Goal: Task Accomplishment & Management: Manage account settings

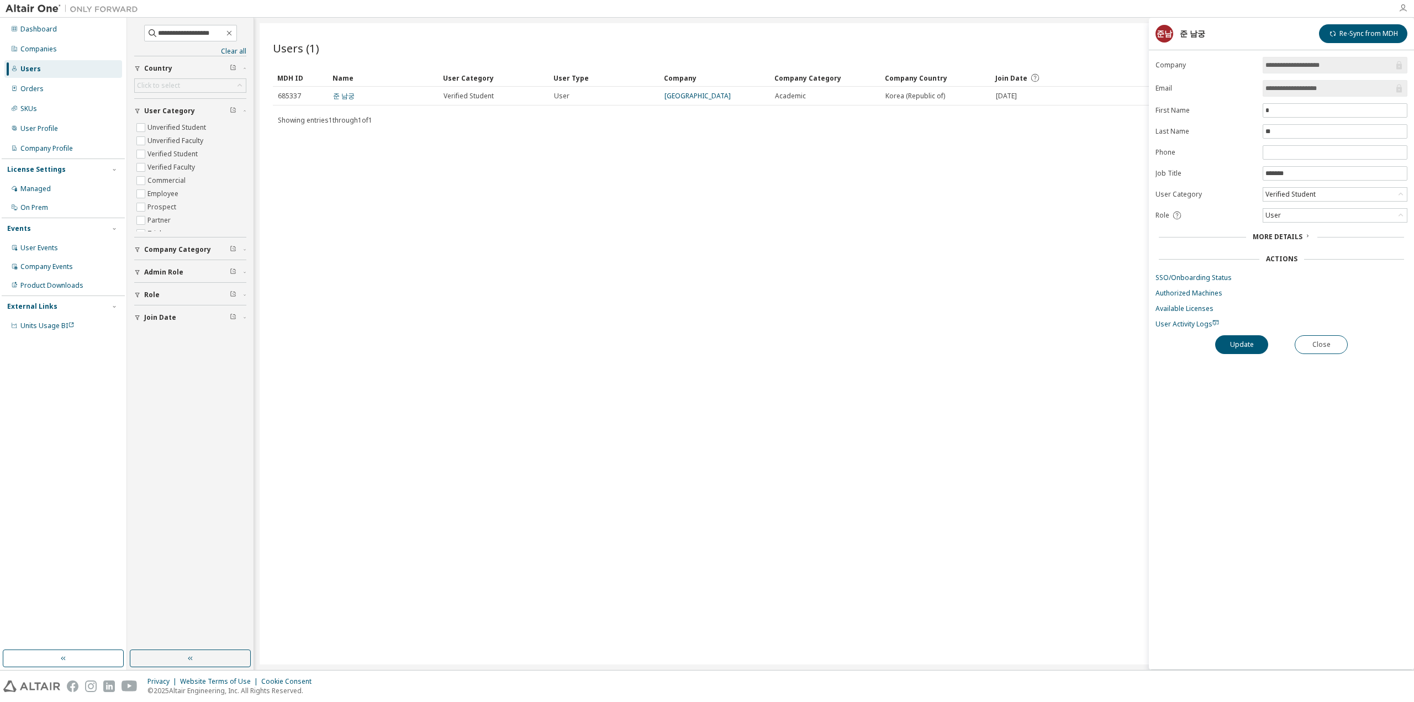
click at [1401, 6] on icon "button" at bounding box center [1402, 8] width 9 height 9
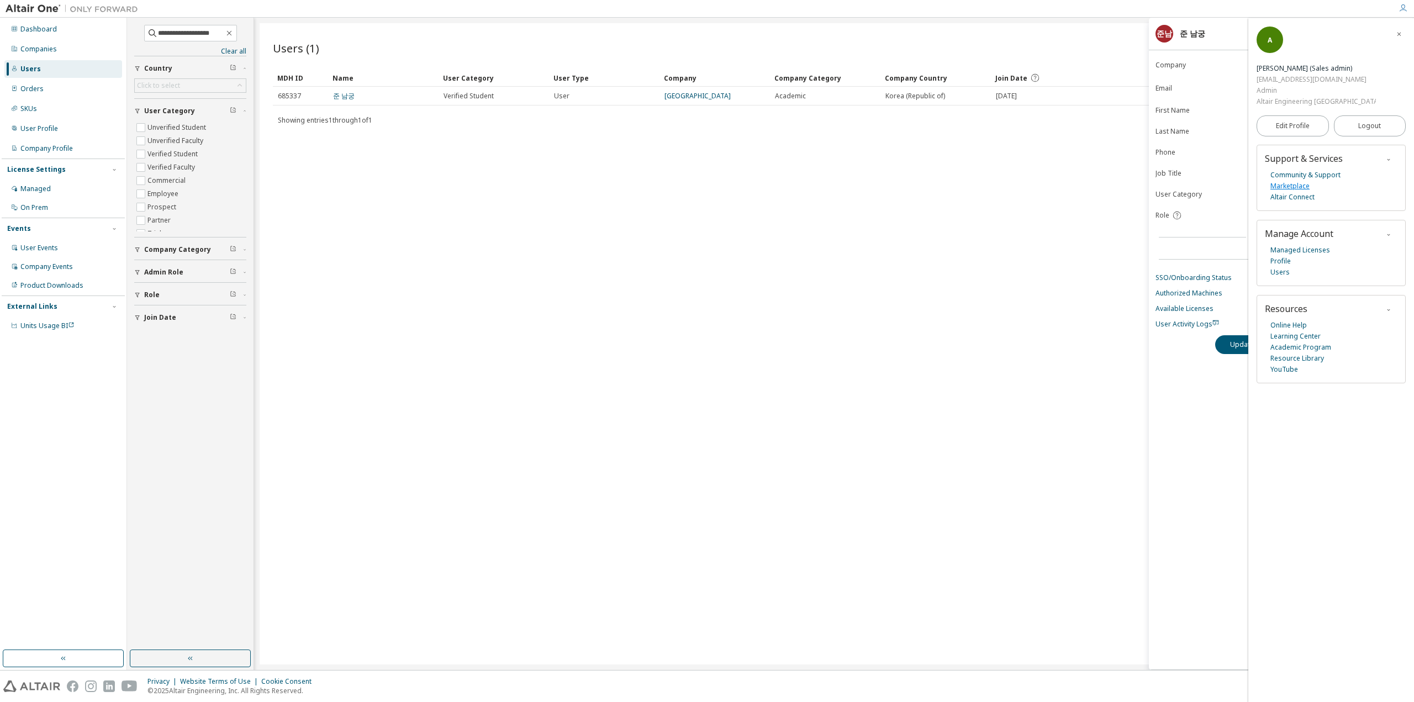
click at [1284, 181] on link "Marketplace" at bounding box center [1289, 186] width 39 height 11
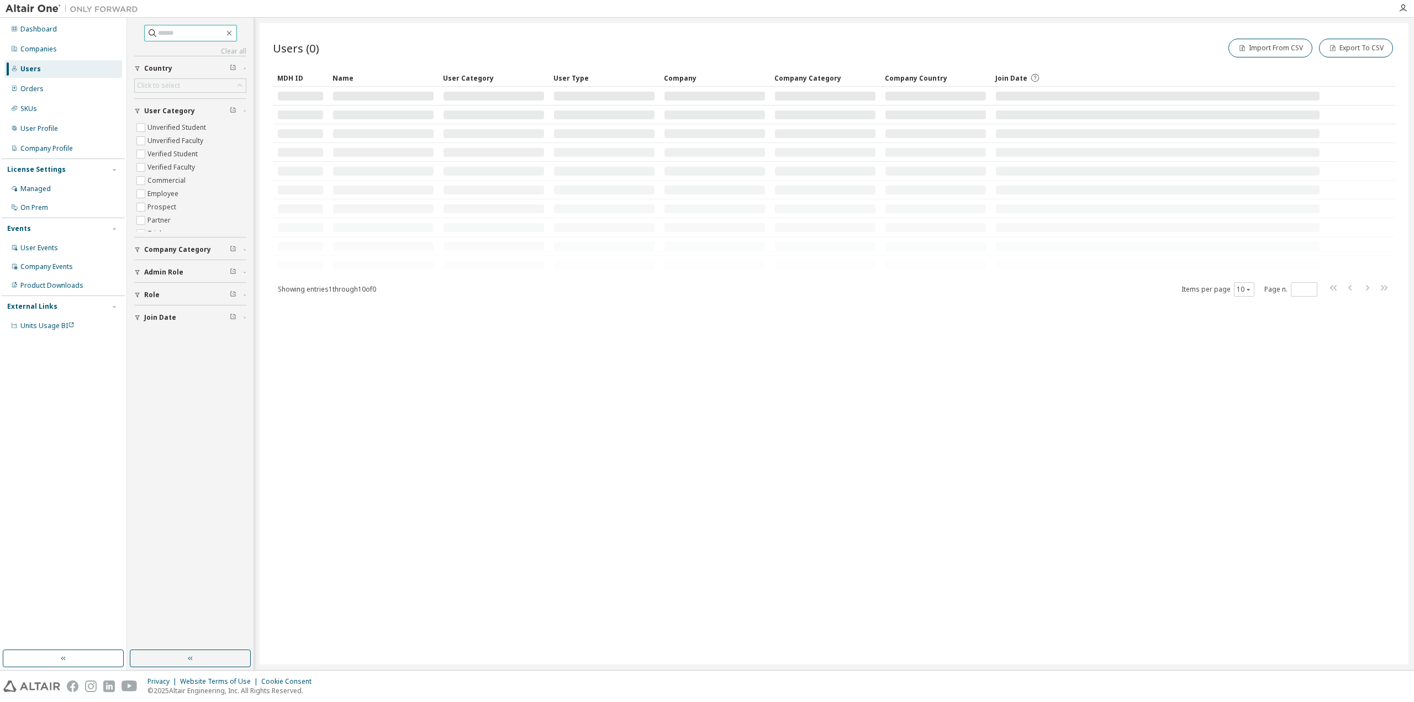
click at [180, 31] on input "text" at bounding box center [191, 33] width 66 height 11
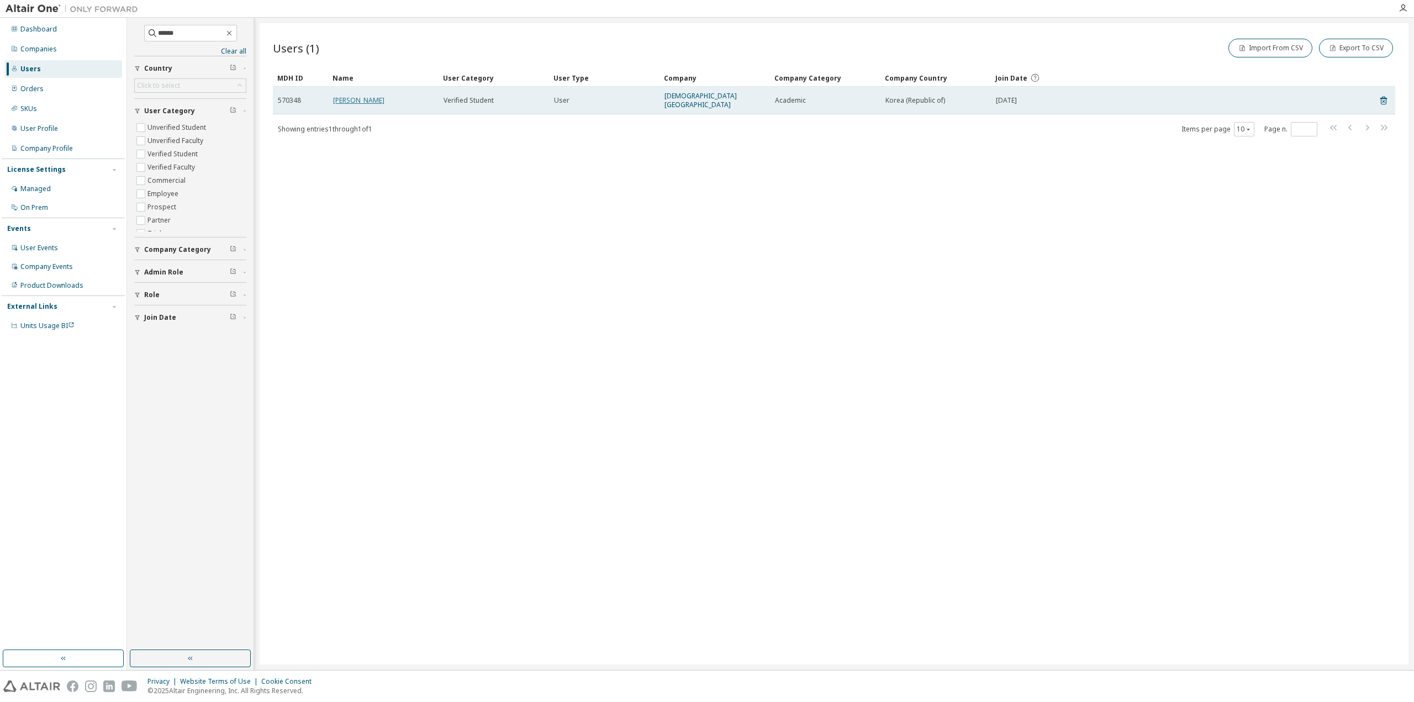
click at [345, 96] on link "[PERSON_NAME]" at bounding box center [358, 100] width 51 height 9
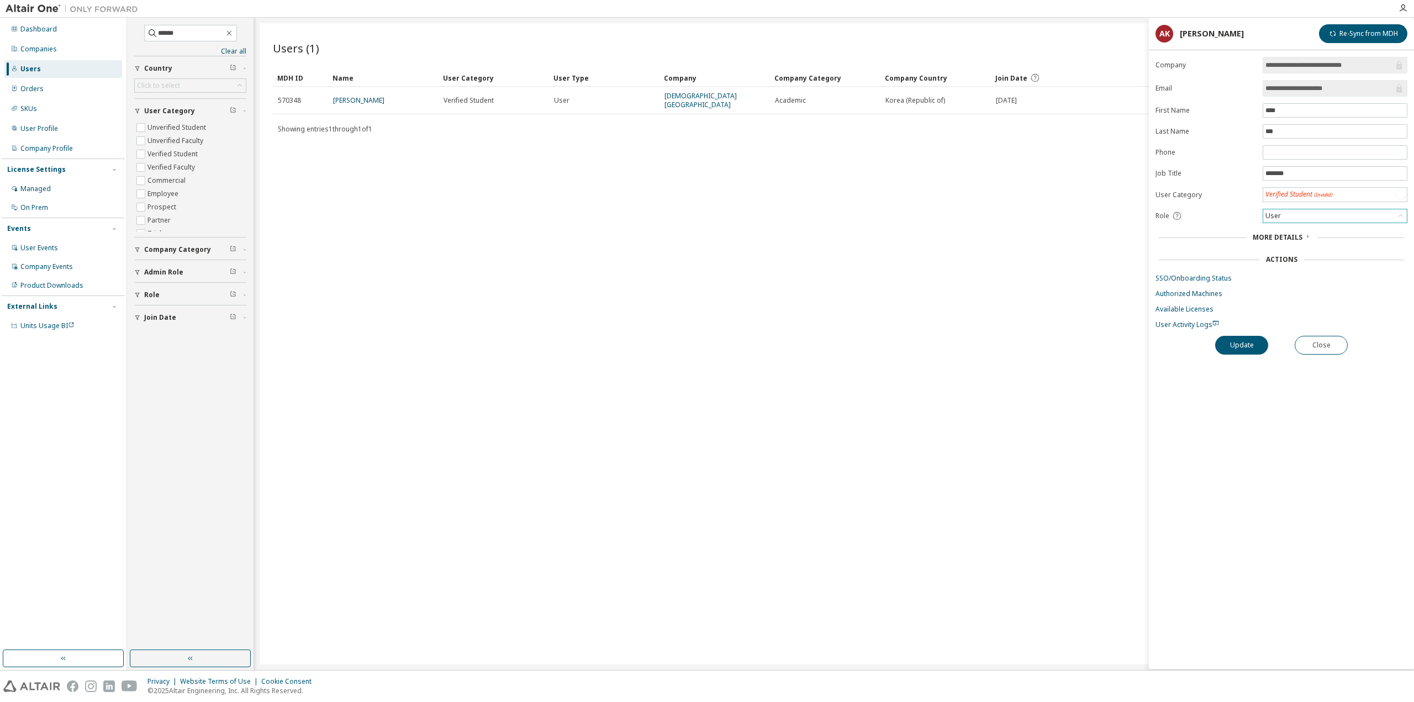
click at [1315, 213] on div "User" at bounding box center [1335, 215] width 144 height 13
click at [1302, 225] on li "Admin" at bounding box center [1333, 227] width 141 height 14
click at [1250, 345] on button "Update" at bounding box center [1241, 344] width 53 height 19
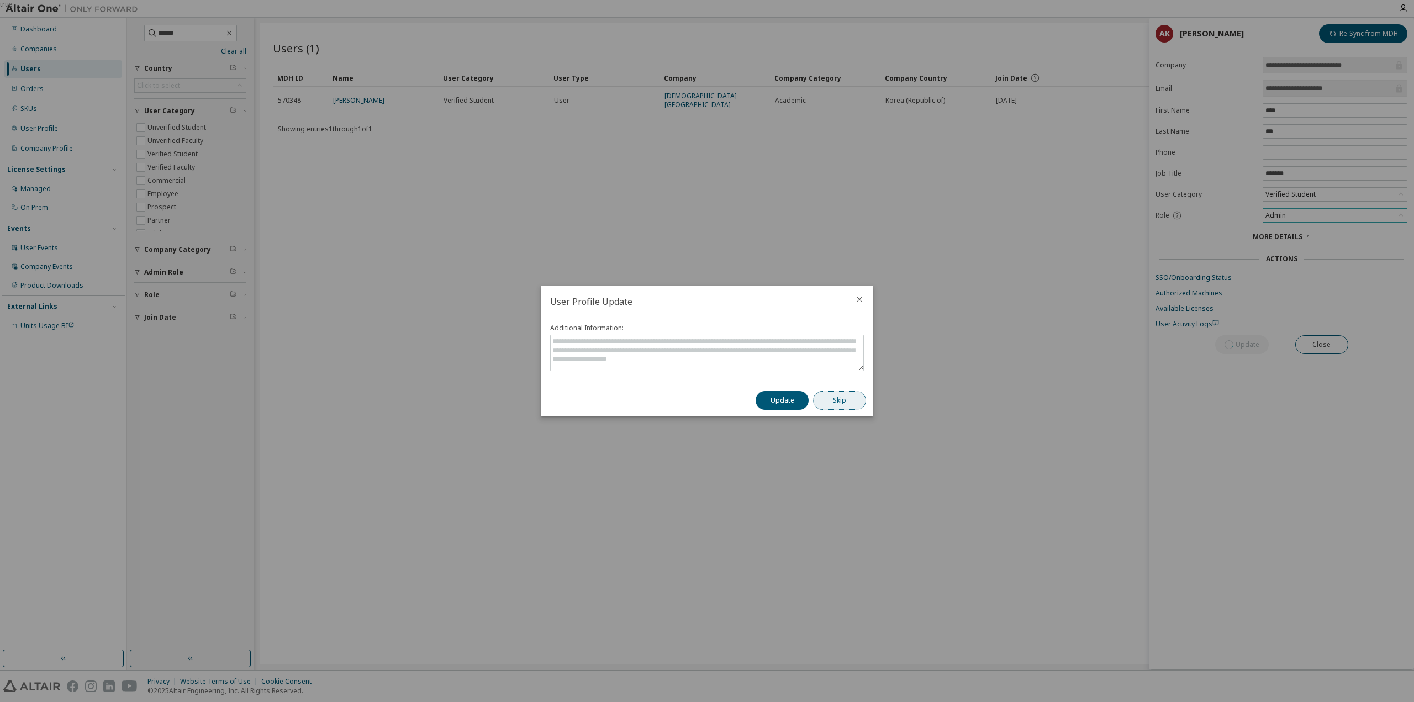
click at [813, 403] on button "Skip" at bounding box center [839, 400] width 53 height 19
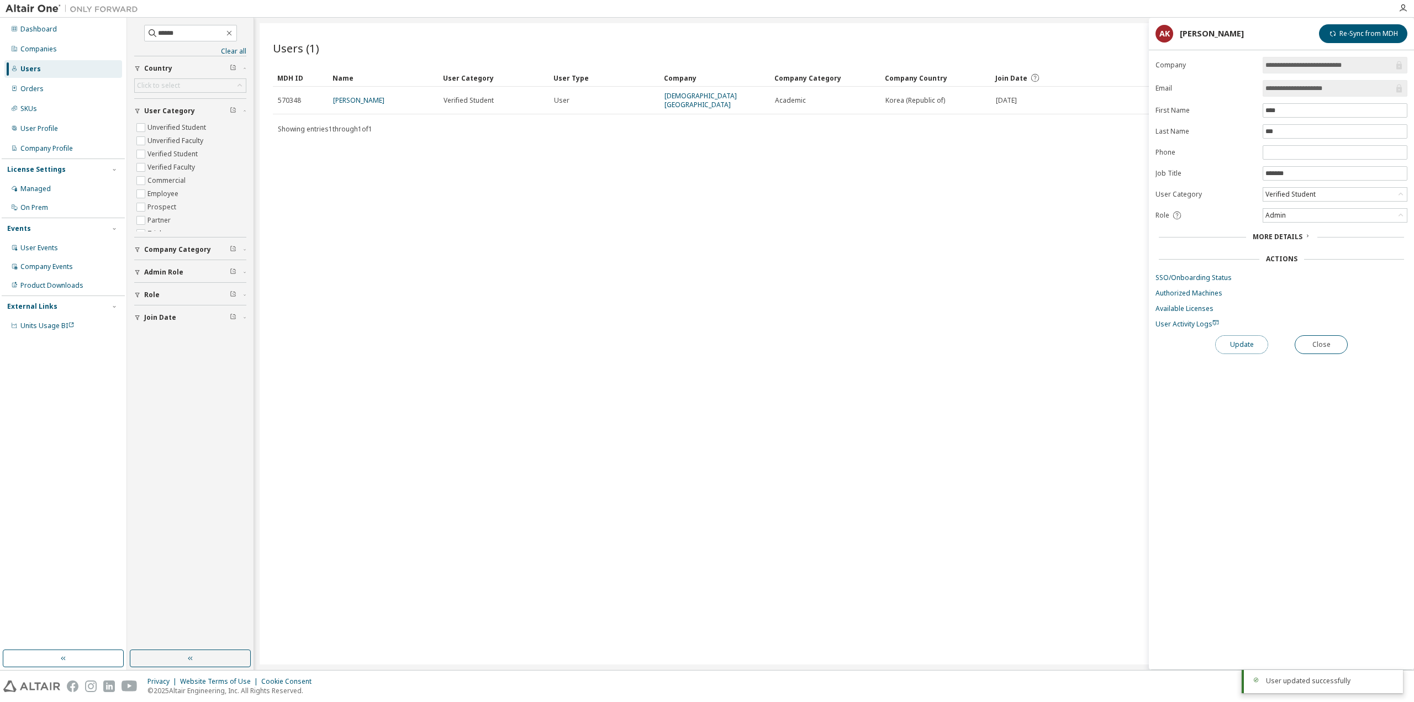
click at [1256, 342] on button "Update" at bounding box center [1241, 344] width 53 height 19
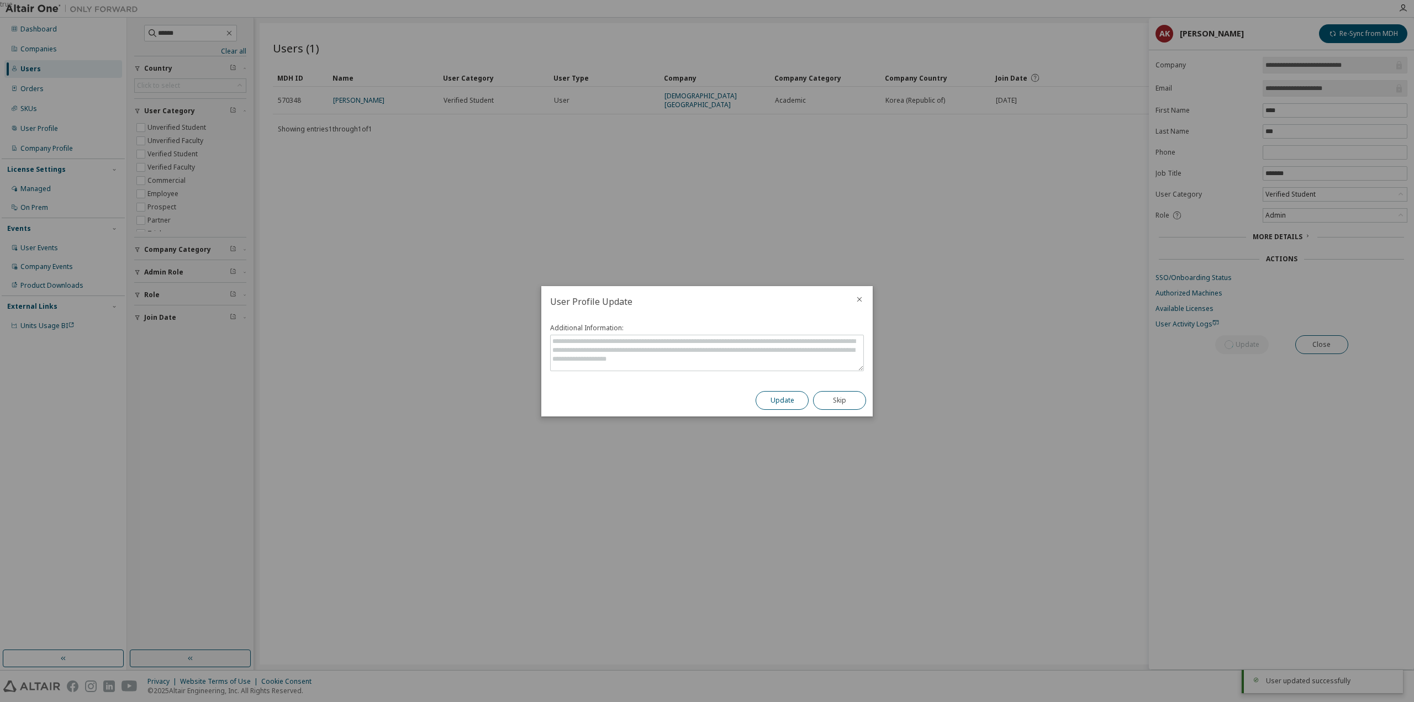
click at [783, 397] on button "Update" at bounding box center [781, 400] width 53 height 19
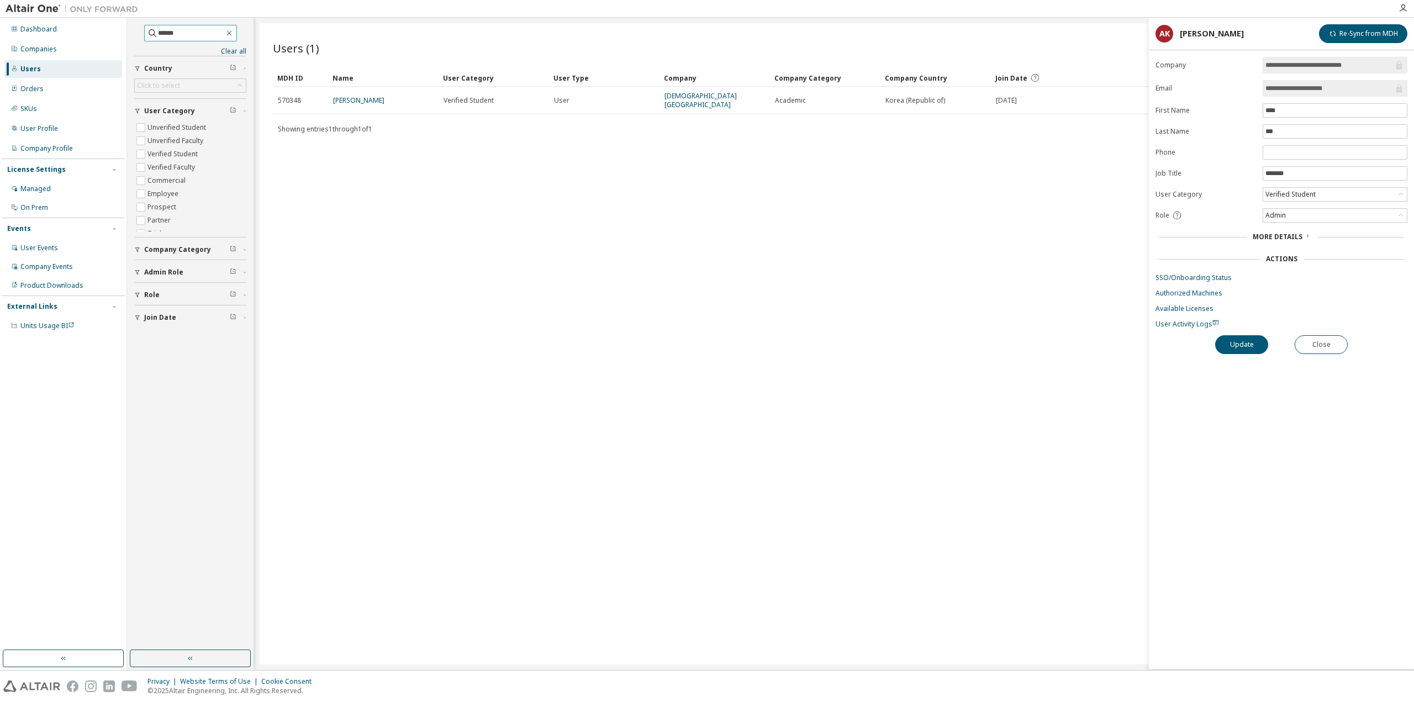
click at [217, 38] on input "******" at bounding box center [191, 33] width 66 height 11
paste input "**********"
type input "**********"
click at [357, 99] on link "[PERSON_NAME]" at bounding box center [358, 95] width 51 height 9
click at [1337, 212] on div "User" at bounding box center [1335, 215] width 144 height 13
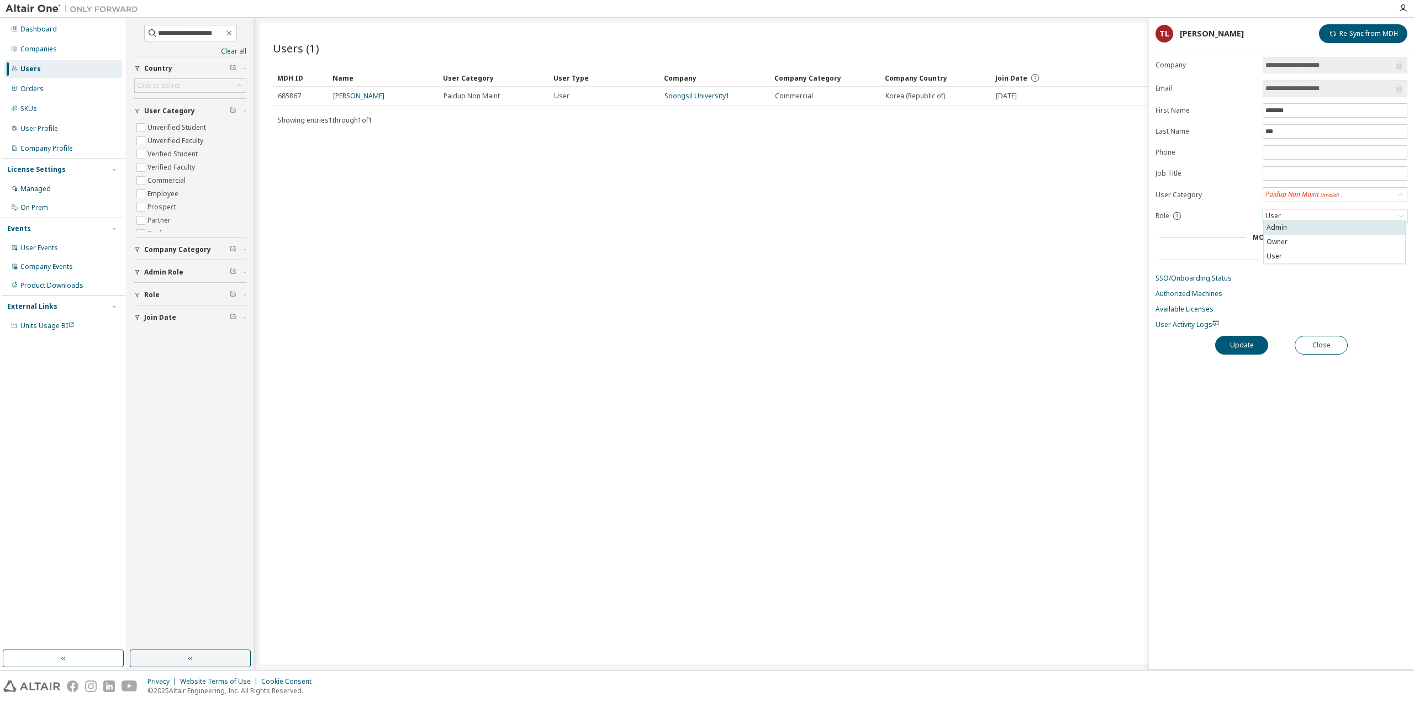
click at [1314, 230] on li "Admin" at bounding box center [1333, 227] width 141 height 14
click at [1264, 338] on button "Update" at bounding box center [1241, 345] width 53 height 19
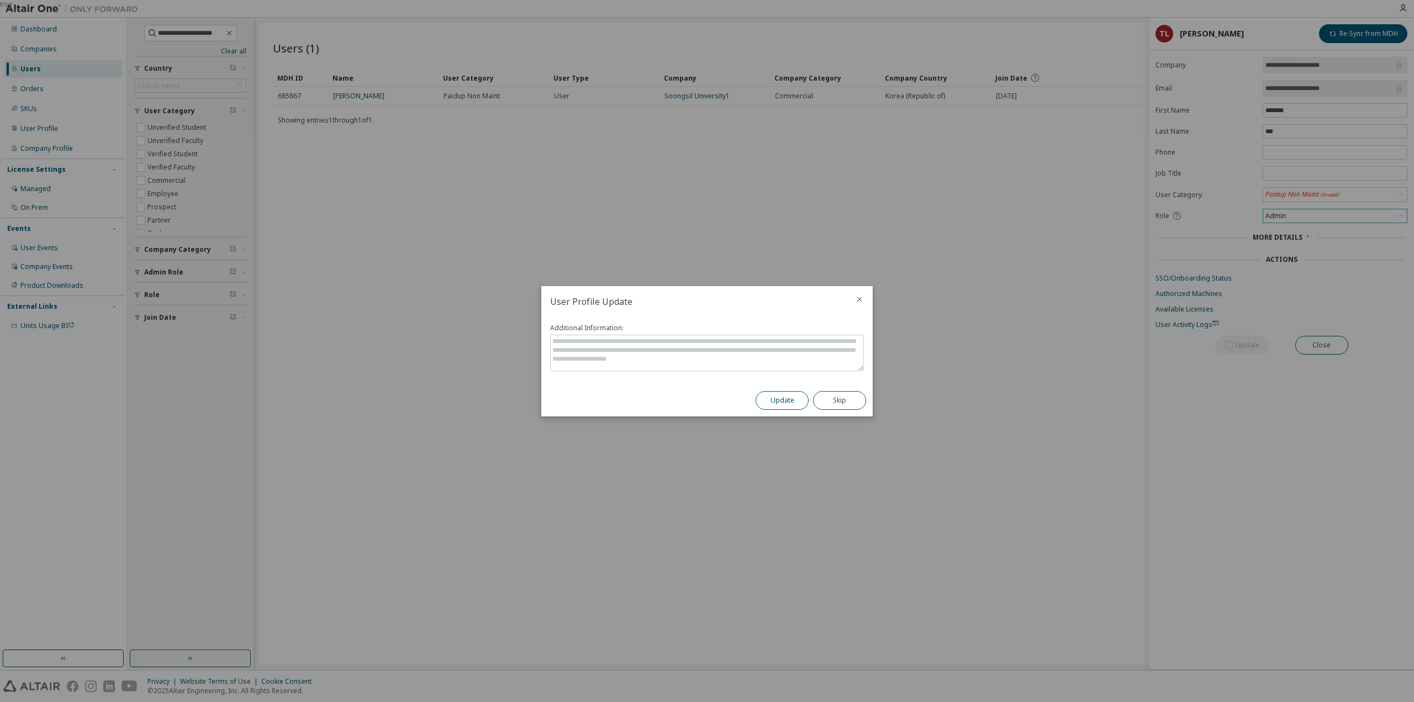
click at [771, 407] on button "Update" at bounding box center [781, 400] width 53 height 19
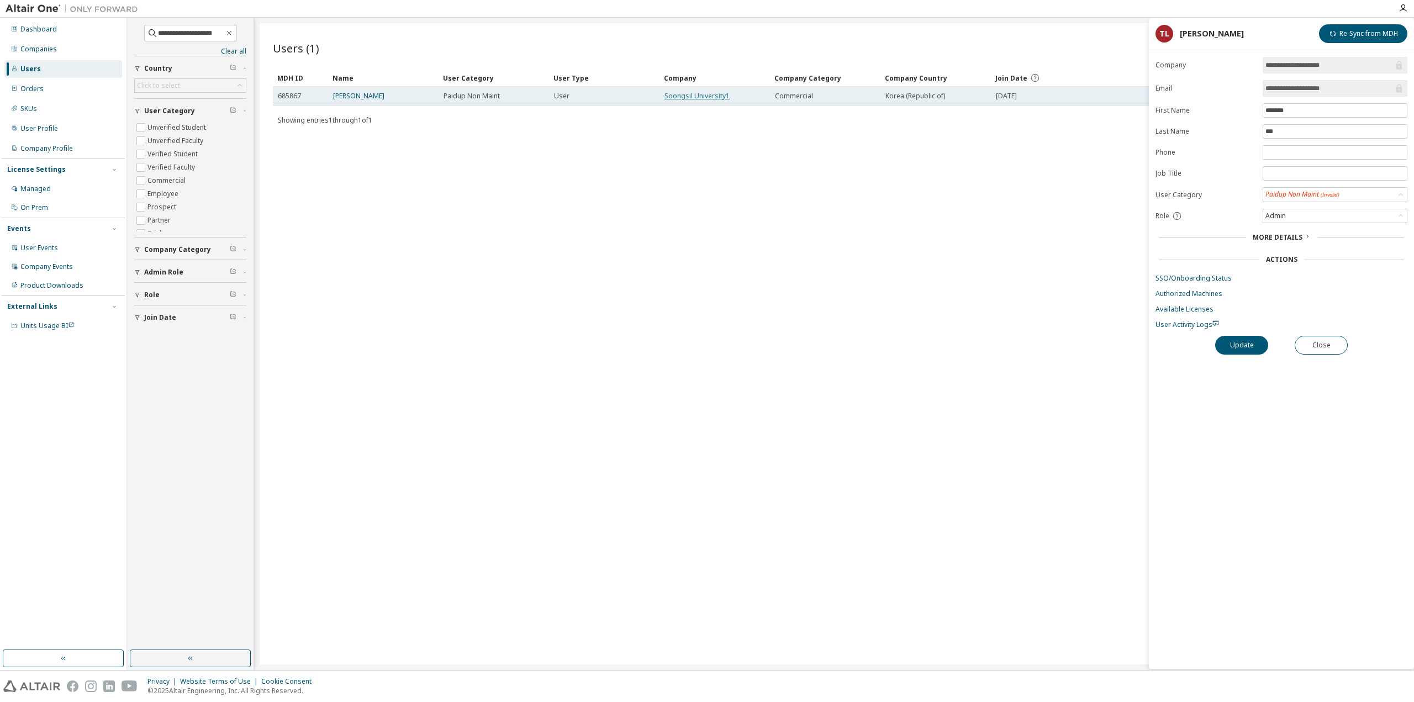
click at [696, 93] on link "Soongsil University1" at bounding box center [696, 95] width 65 height 9
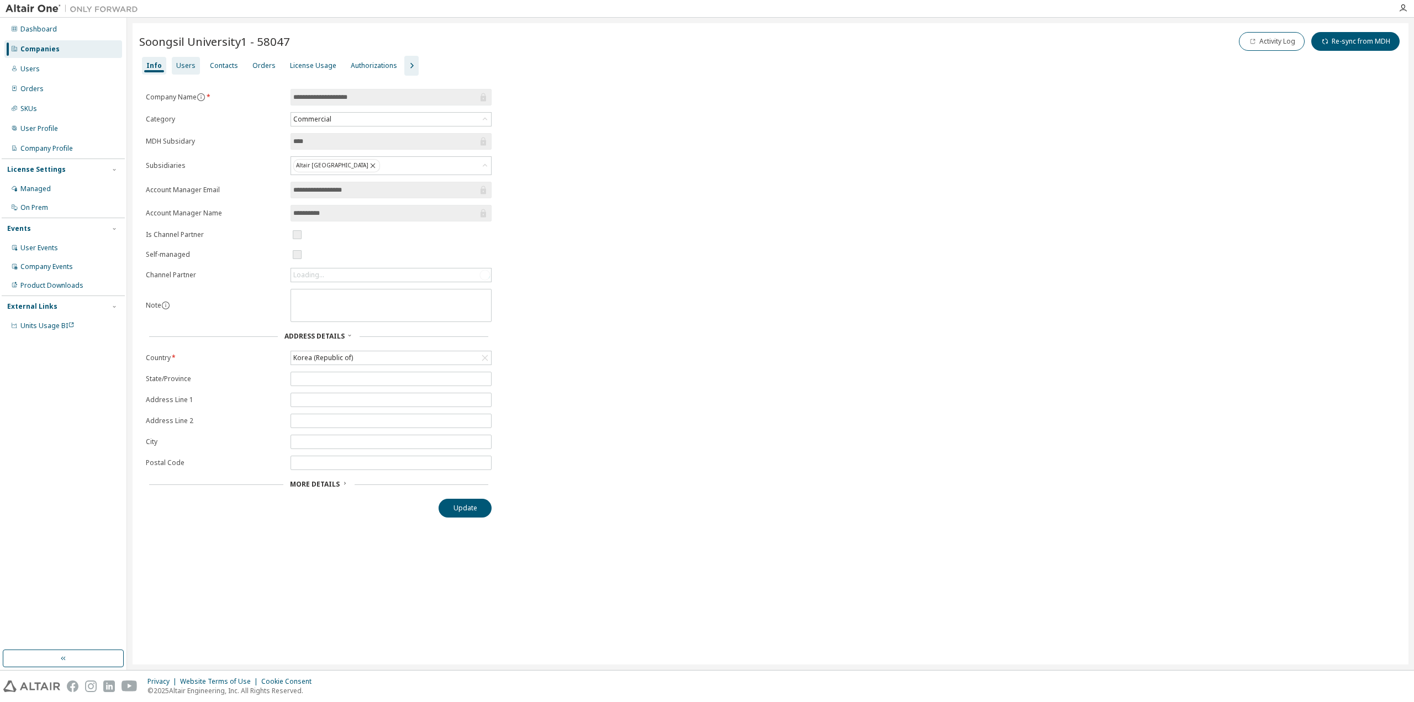
click at [180, 68] on div "Users" at bounding box center [185, 65] width 19 height 9
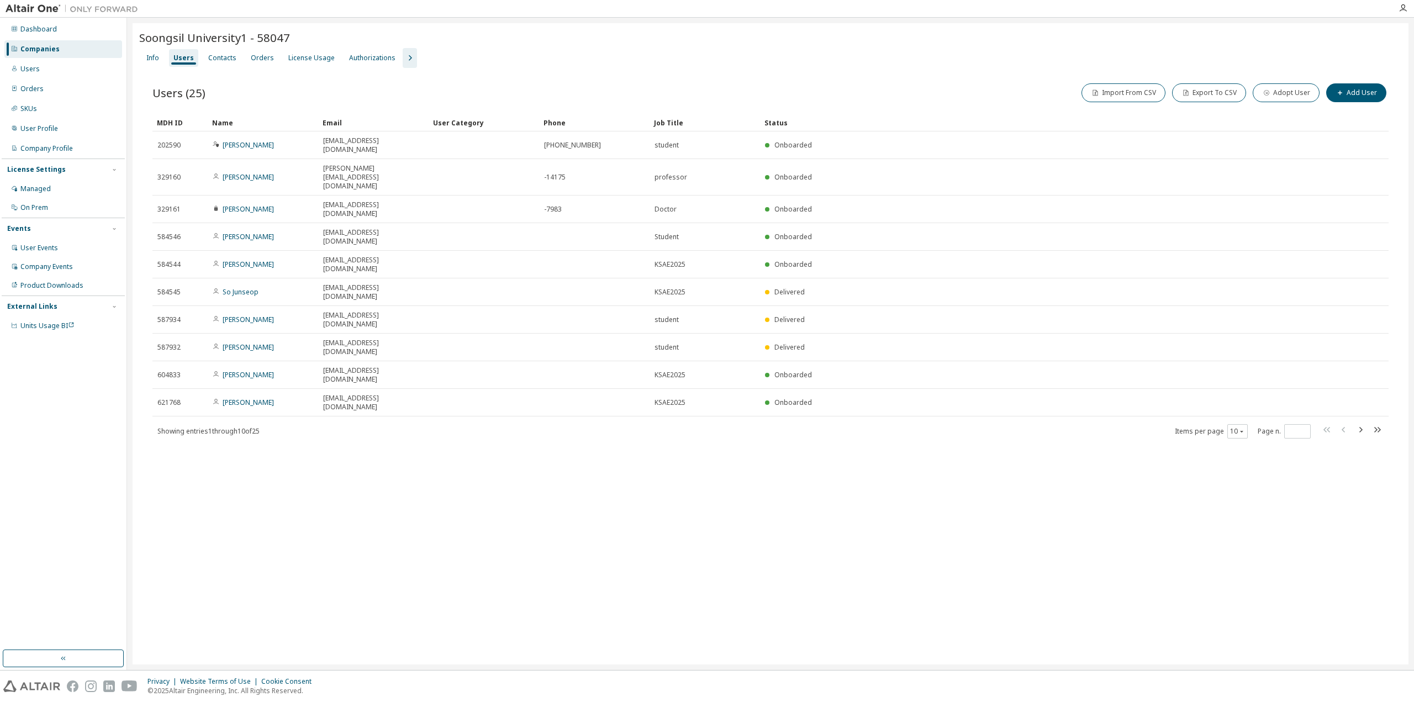
click at [403, 56] on icon "button" at bounding box center [409, 57] width 13 height 13
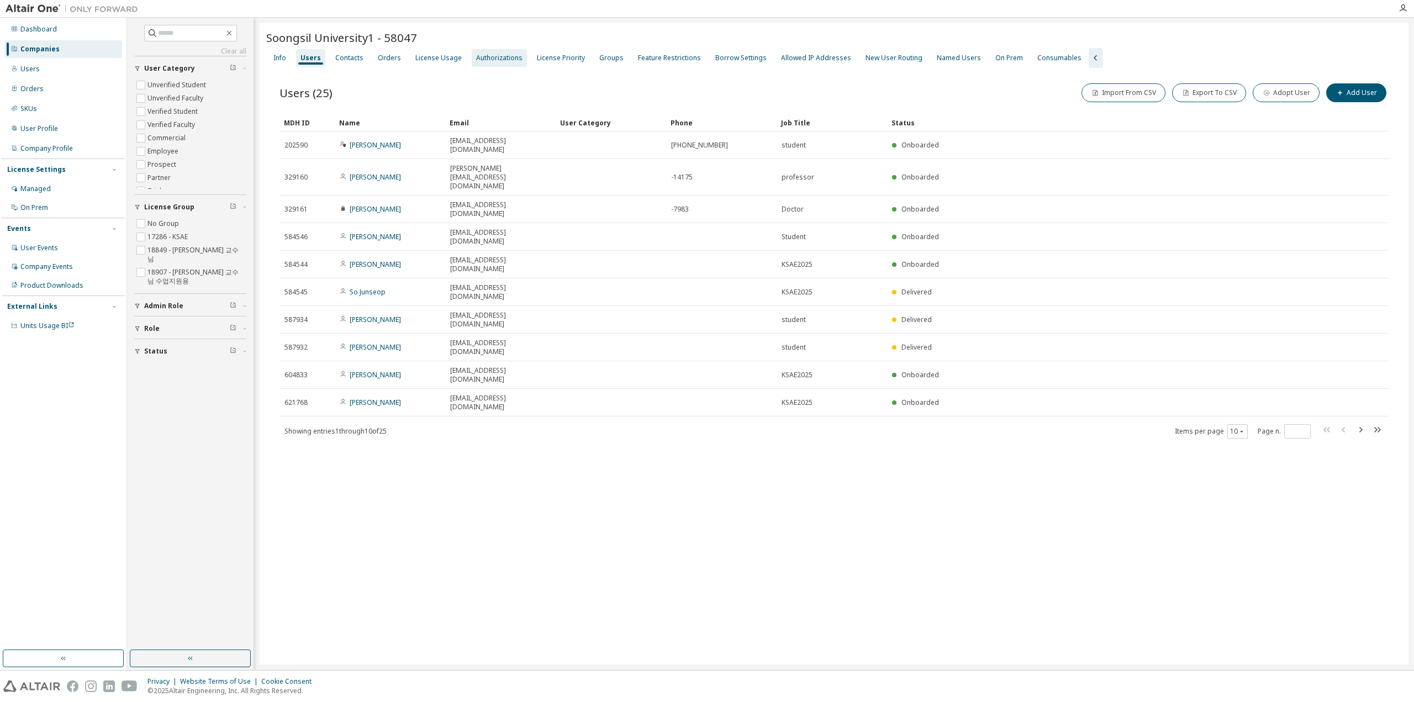
click at [507, 59] on div "Authorizations" at bounding box center [499, 58] width 46 height 9
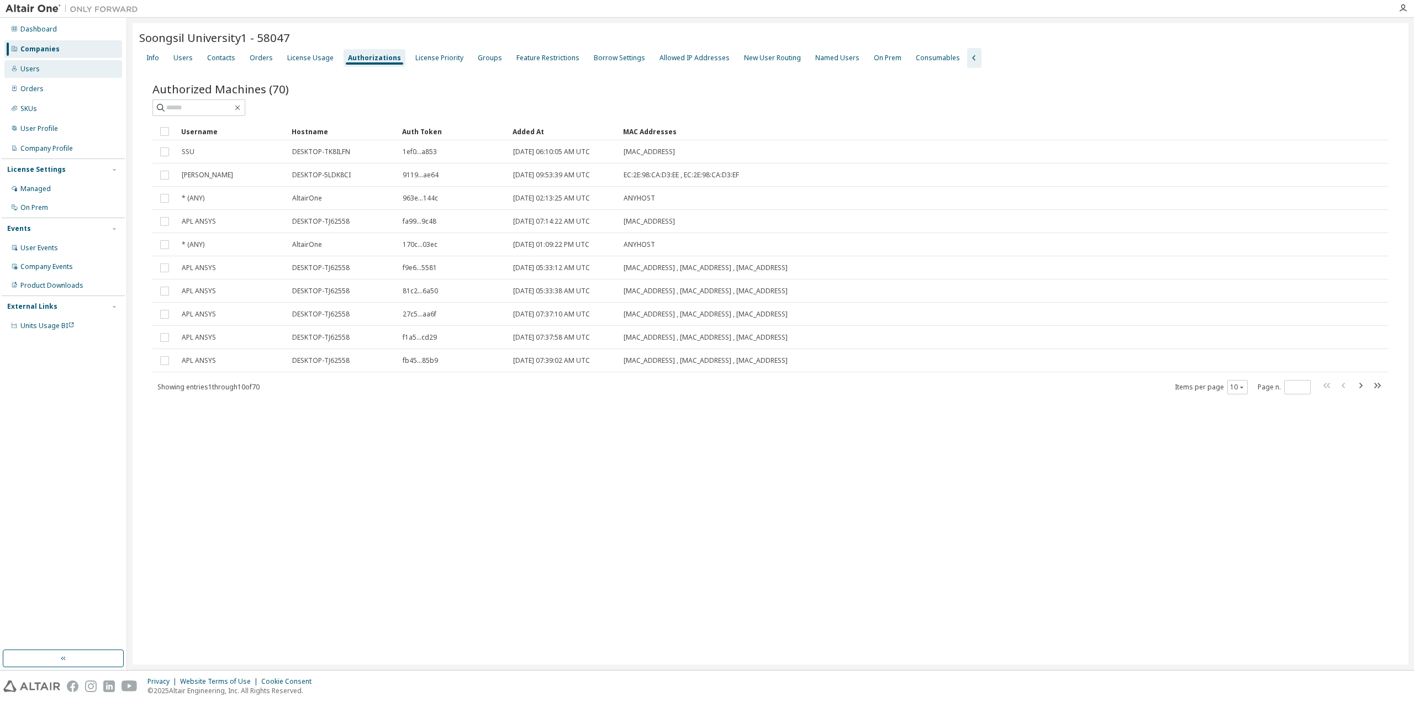
click at [46, 67] on div "Users" at bounding box center [63, 69] width 118 height 18
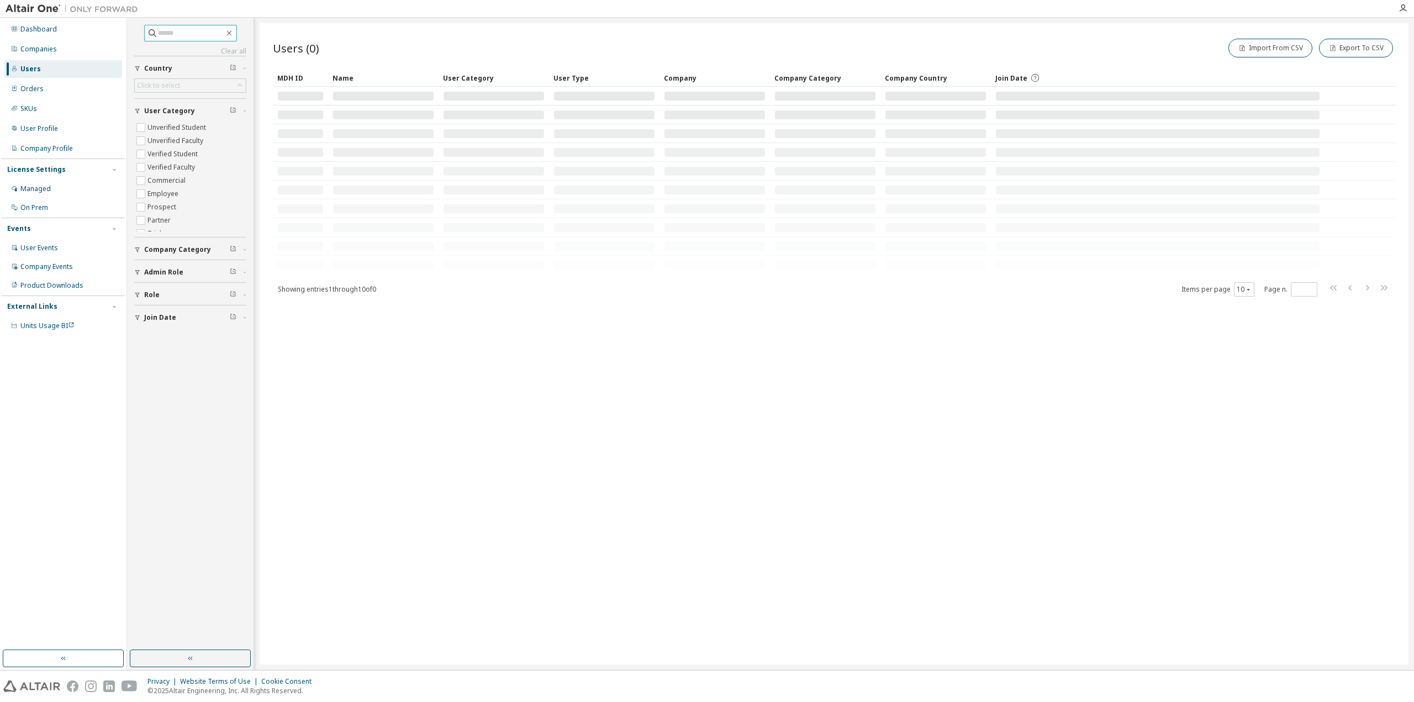
click at [183, 33] on input "text" at bounding box center [191, 33] width 66 height 11
paste input "**********"
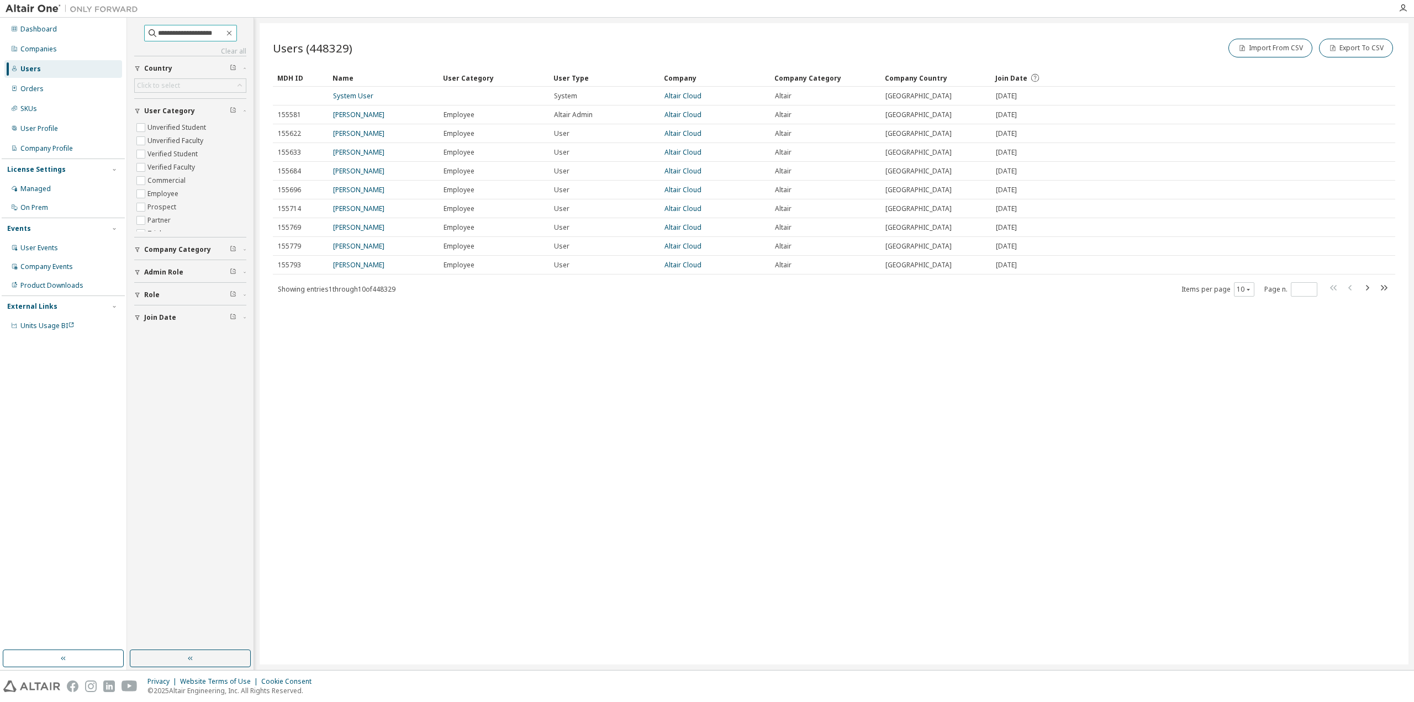
type input "**********"
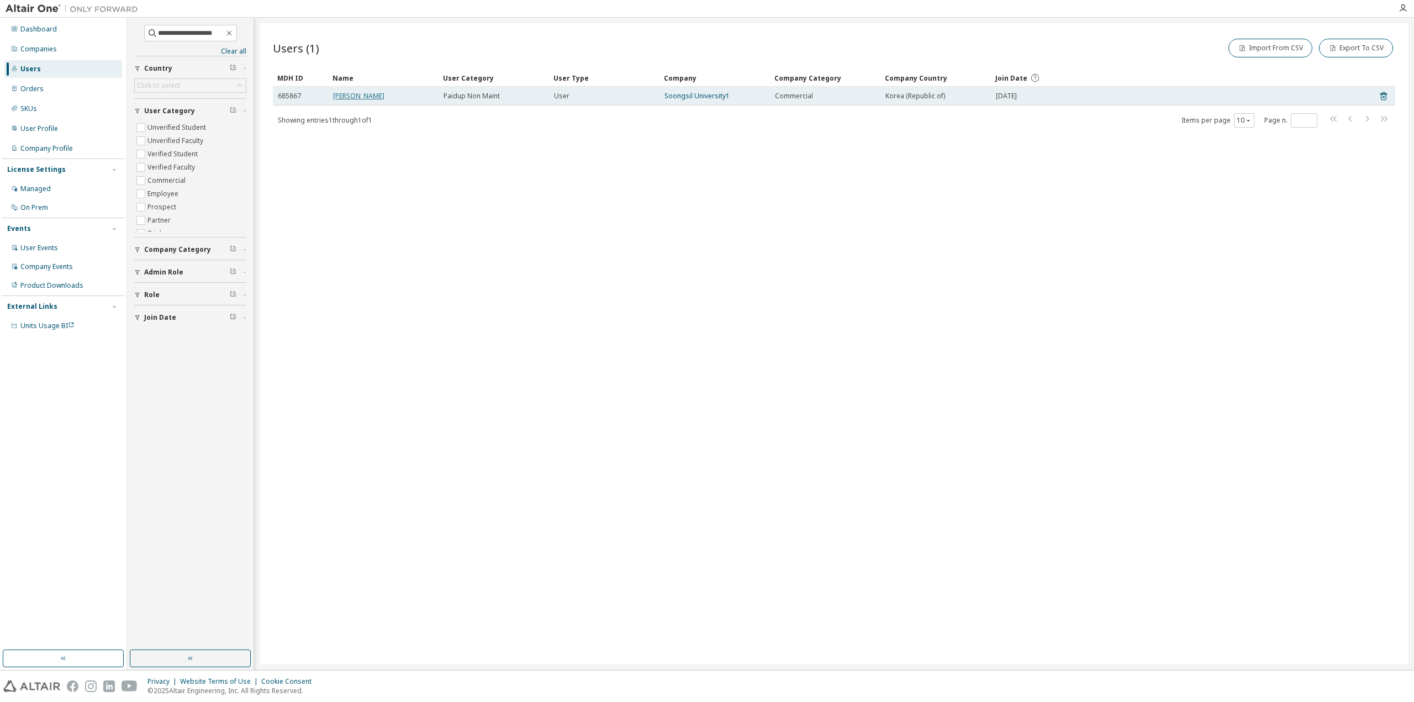
click at [346, 98] on link "[PERSON_NAME]" at bounding box center [358, 95] width 51 height 9
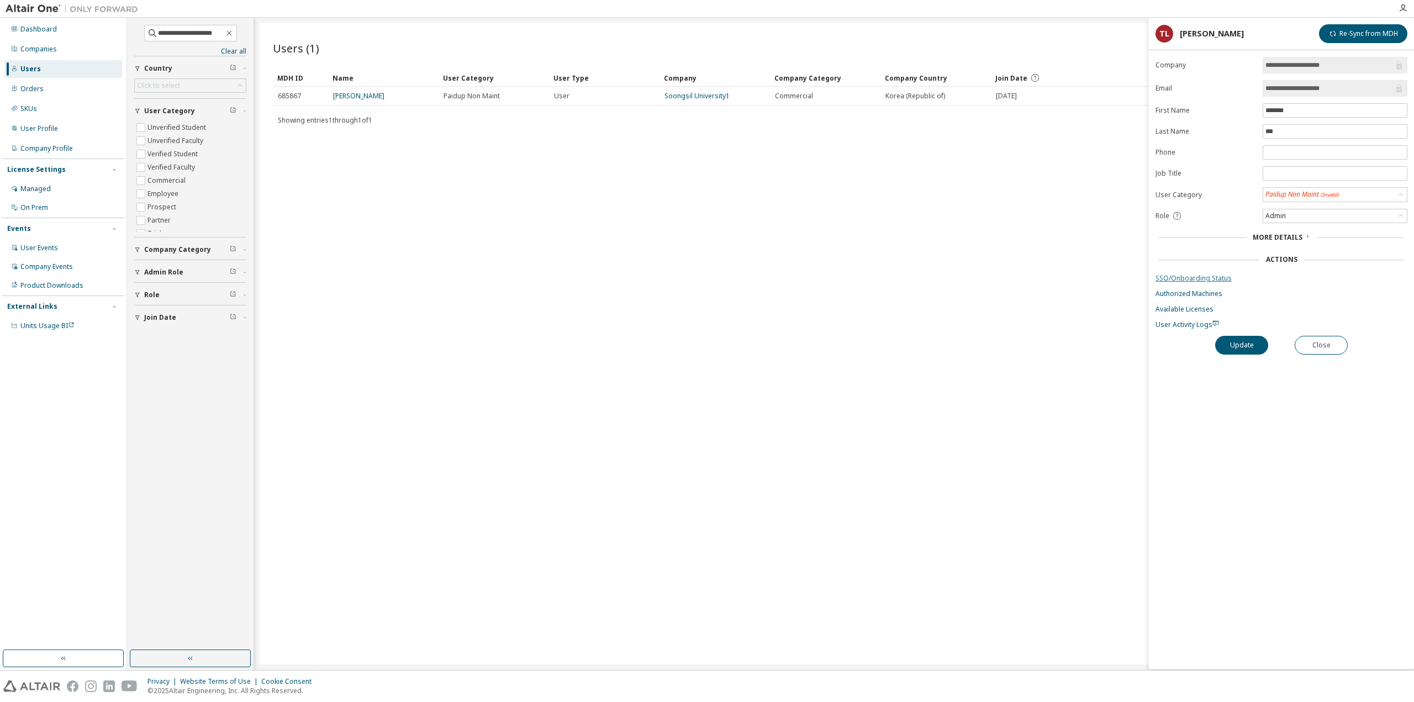
click at [1185, 274] on link "SSO/Onboarding Status" at bounding box center [1281, 278] width 252 height 9
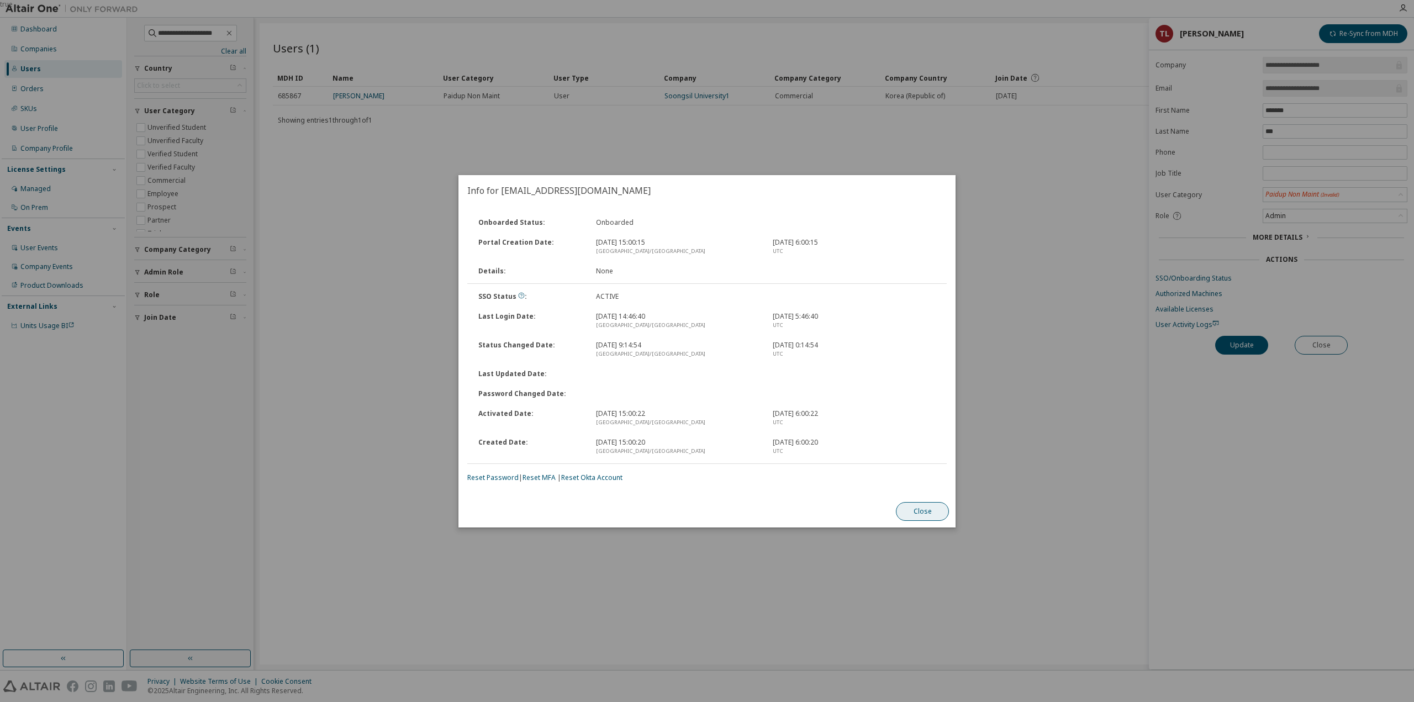
click at [919, 504] on button "Close" at bounding box center [922, 511] width 53 height 19
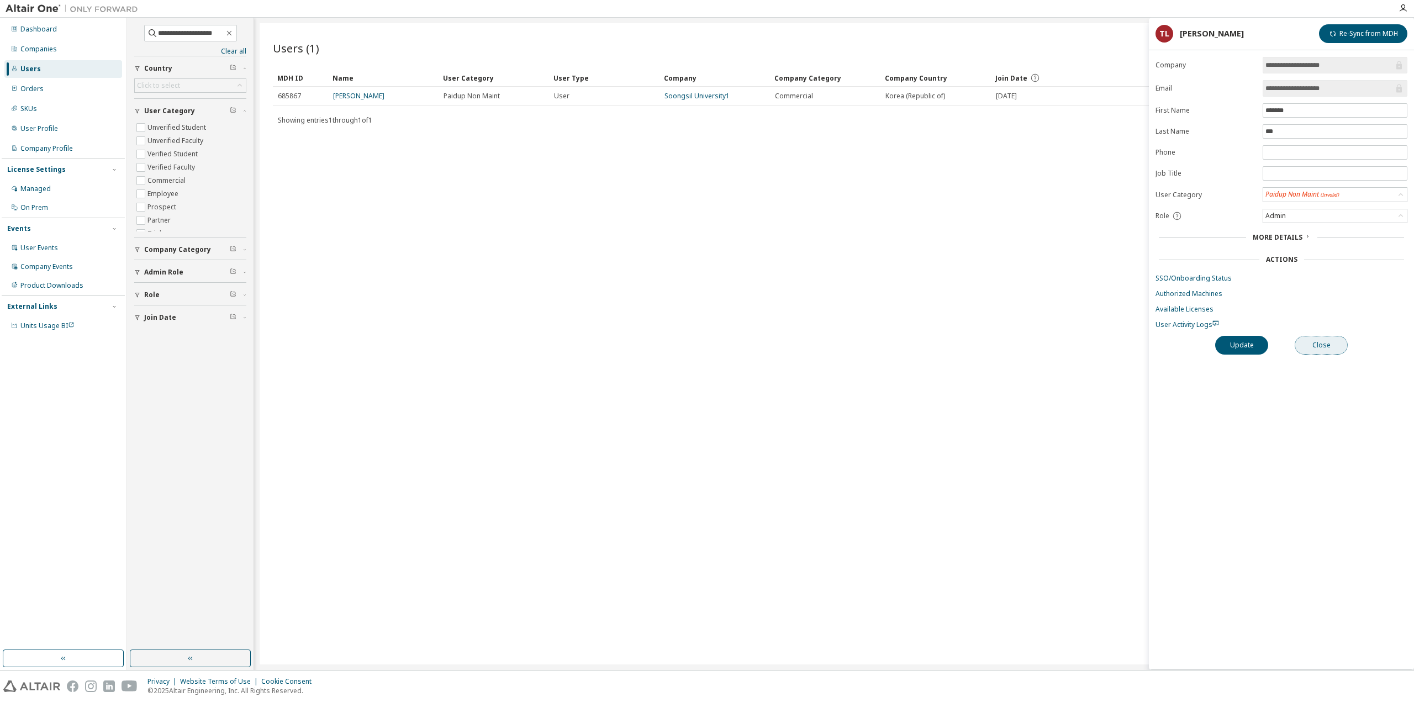
click at [1313, 345] on button "Close" at bounding box center [1320, 345] width 53 height 19
